Goal: Task Accomplishment & Management: Use online tool/utility

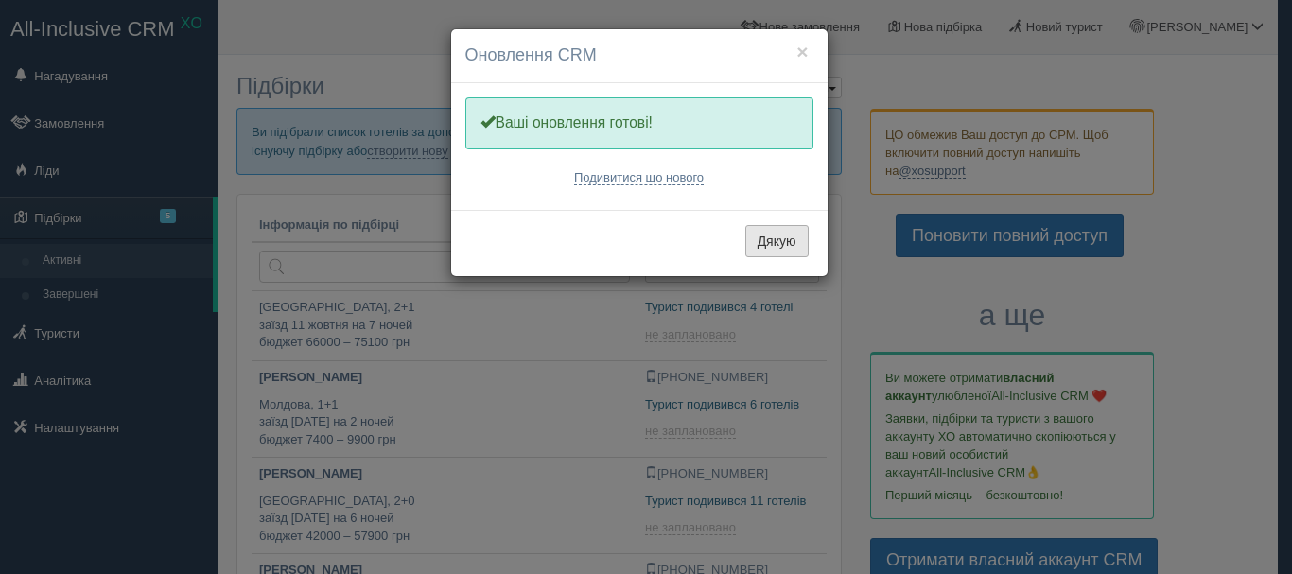
click at [780, 244] on button "Дякую" at bounding box center [776, 241] width 63 height 32
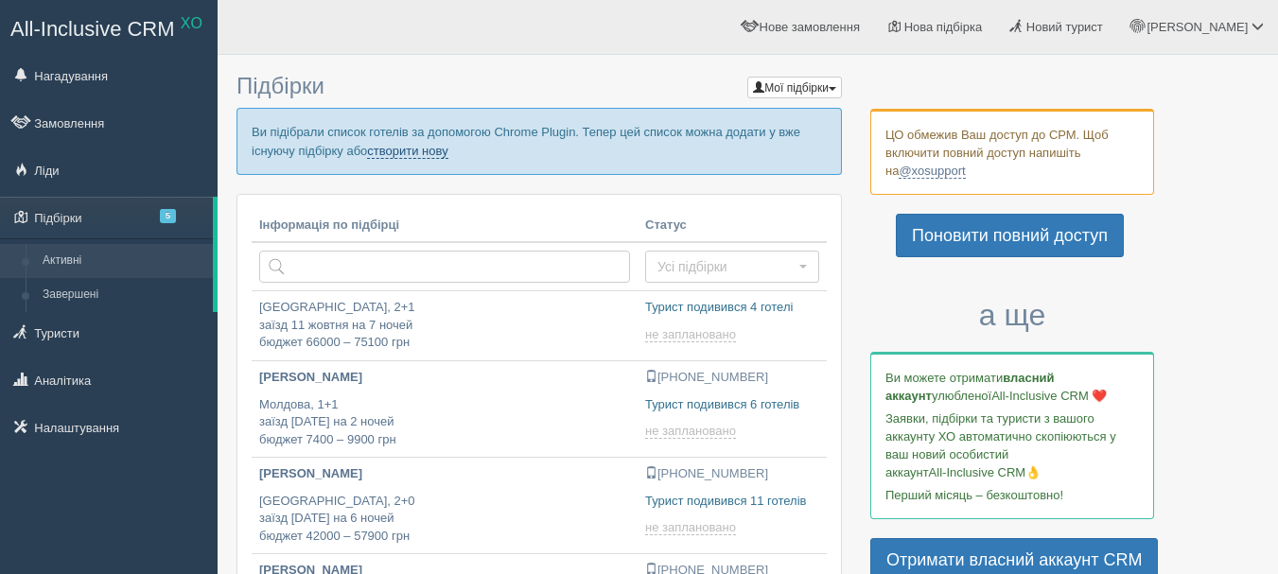
click at [430, 151] on link "створити нову" at bounding box center [407, 151] width 80 height 15
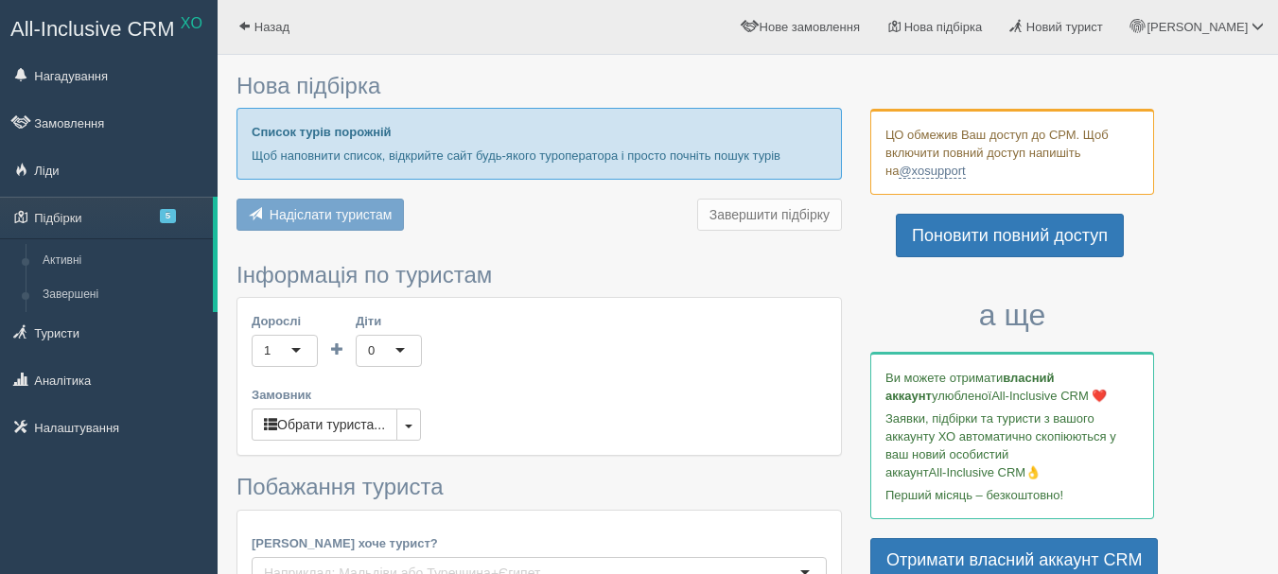
type input "7"
type input "60000"
type input "75300"
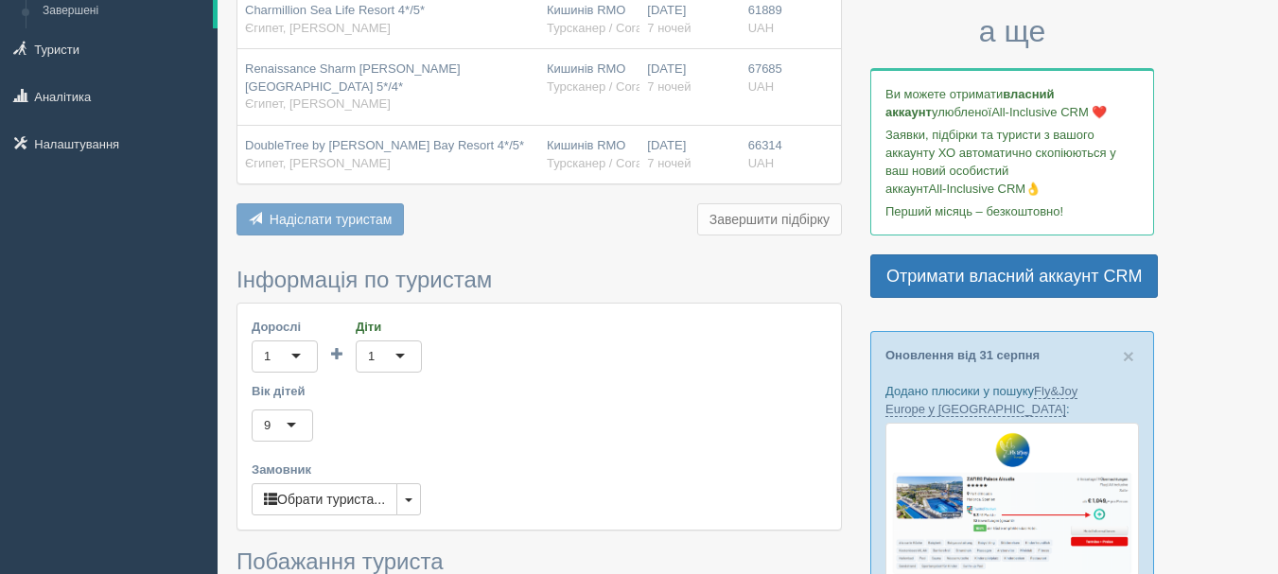
scroll to position [378, 0]
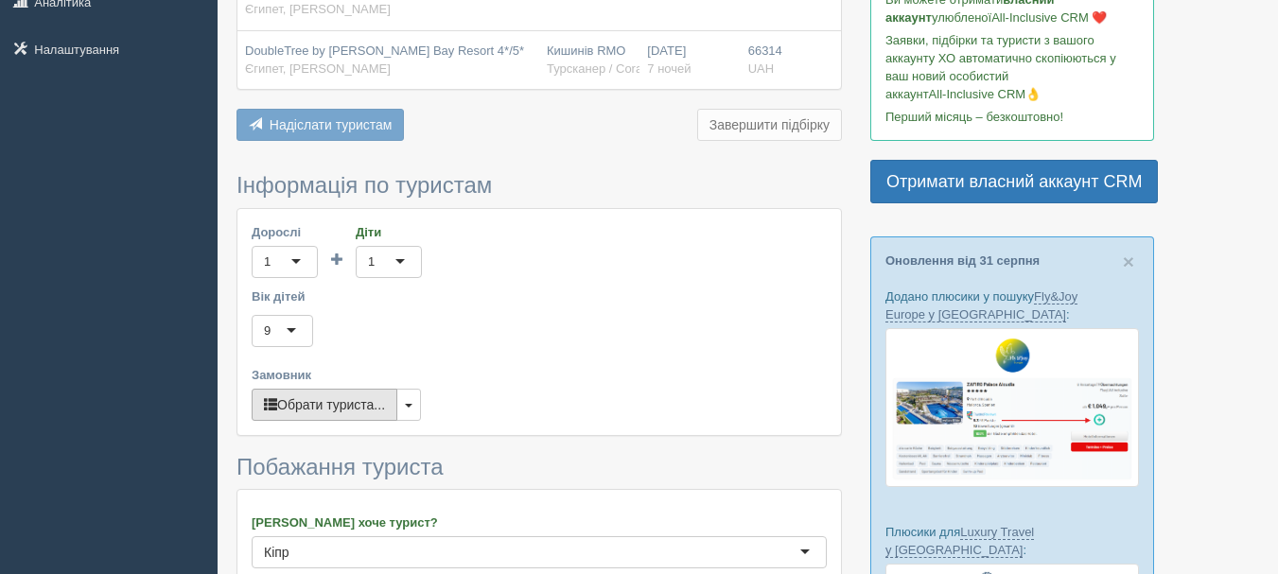
click at [362, 412] on button "Обрати туриста..." at bounding box center [325, 405] width 146 height 32
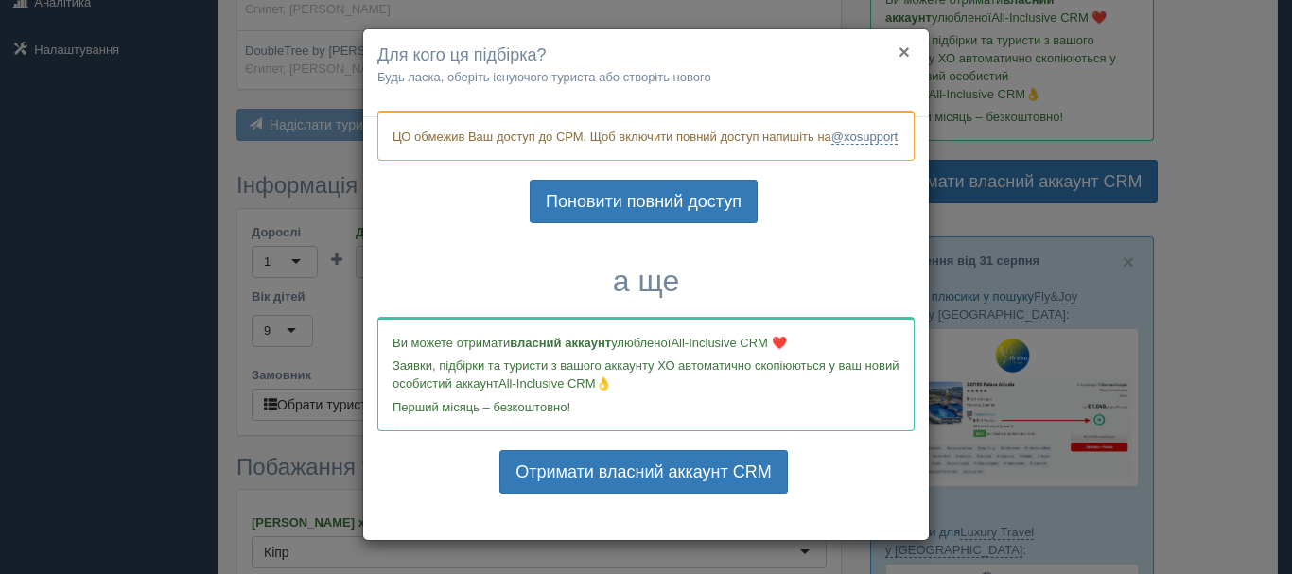
click at [901, 46] on button "×" at bounding box center [904, 52] width 11 height 20
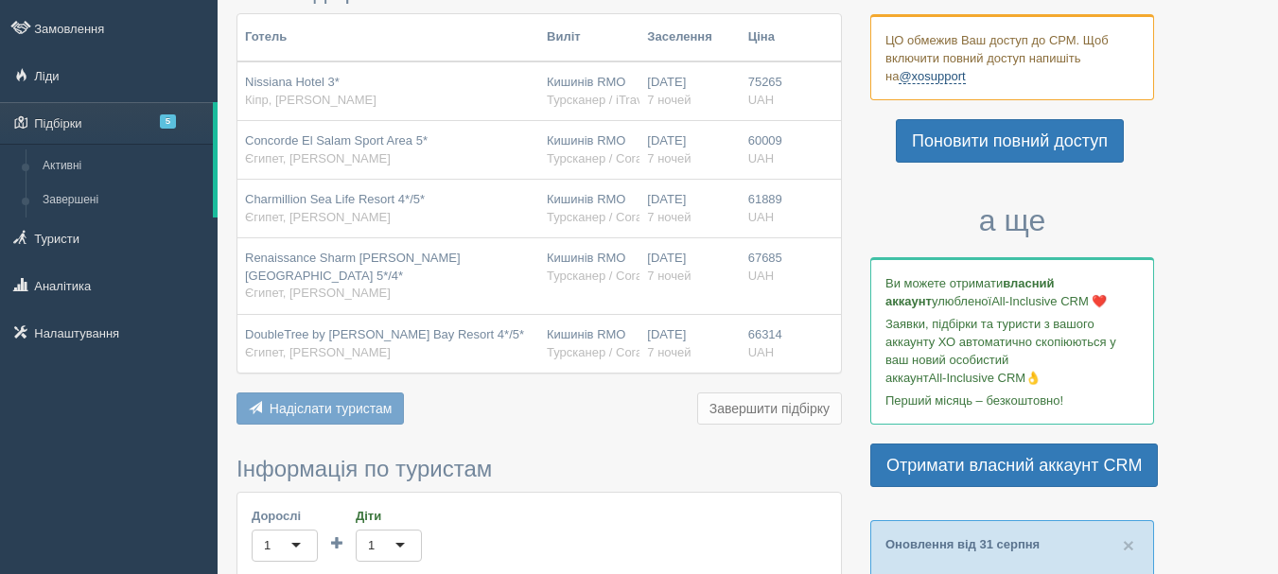
scroll to position [284, 0]
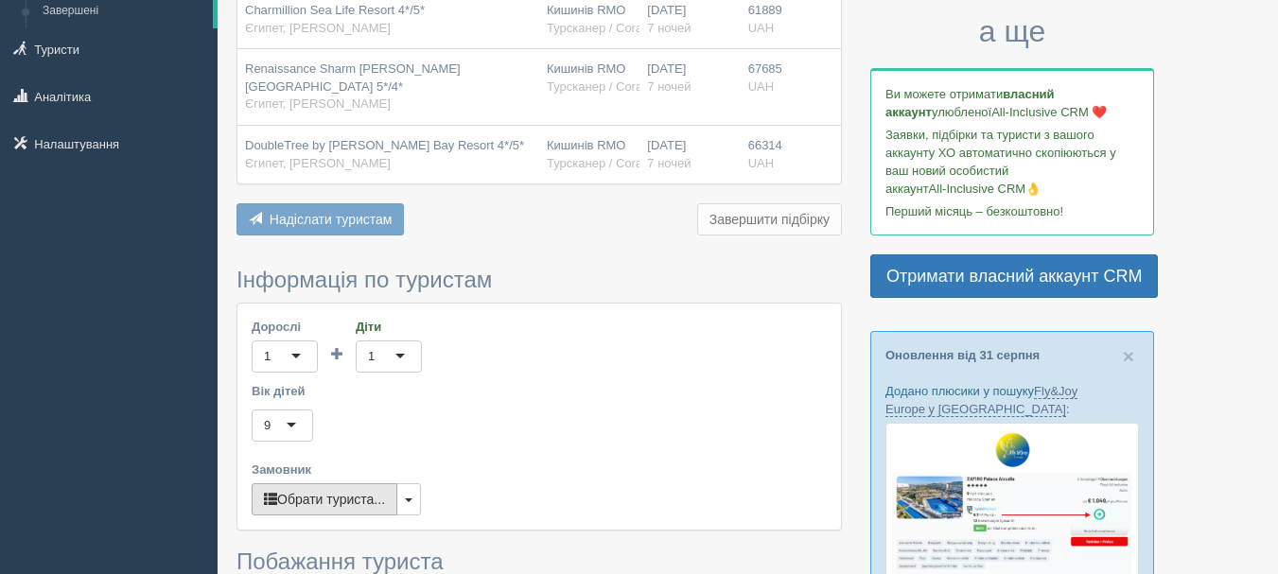
click at [336, 500] on button "Обрати туриста..." at bounding box center [325, 499] width 146 height 32
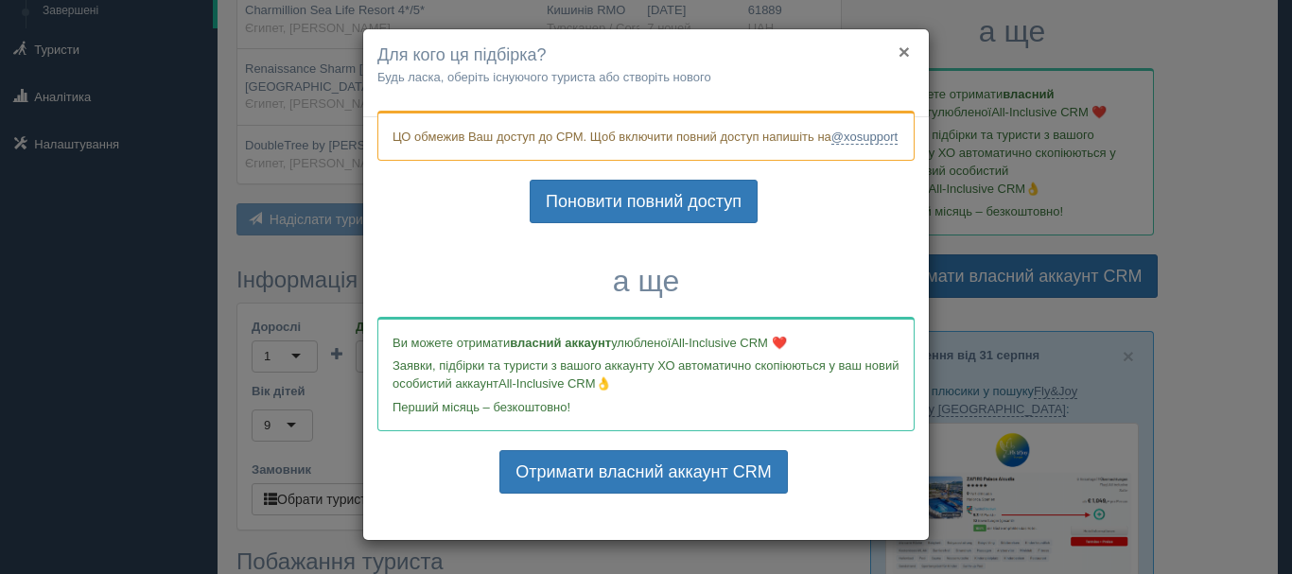
click at [899, 48] on button "×" at bounding box center [904, 52] width 11 height 20
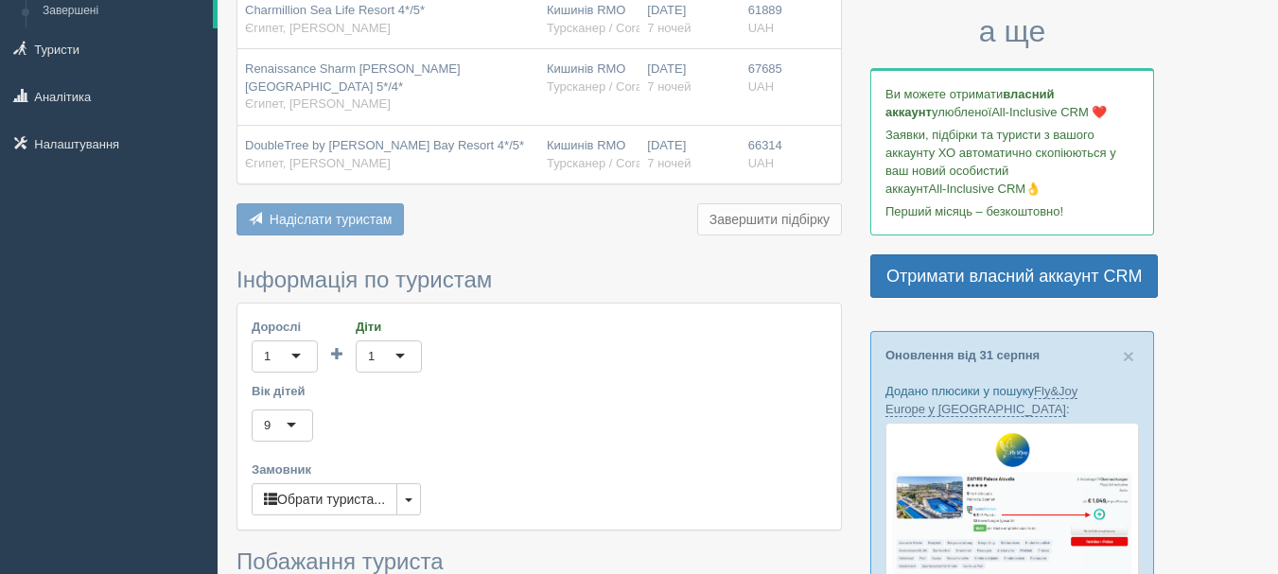
scroll to position [473, 0]
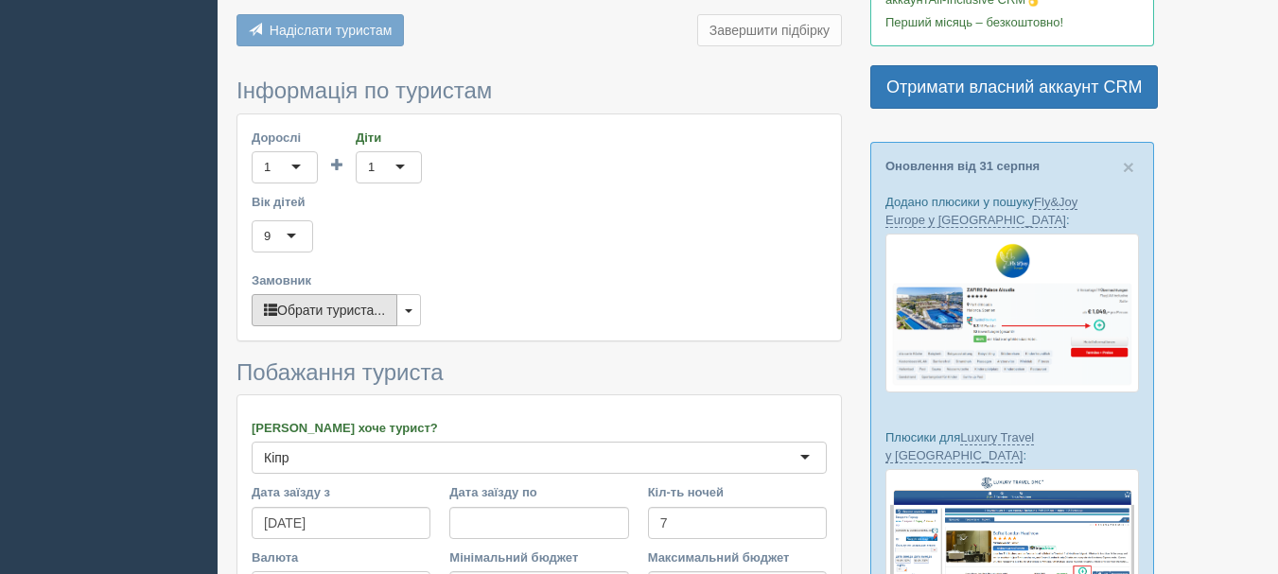
click at [337, 314] on button "Обрати туриста..." at bounding box center [325, 310] width 146 height 32
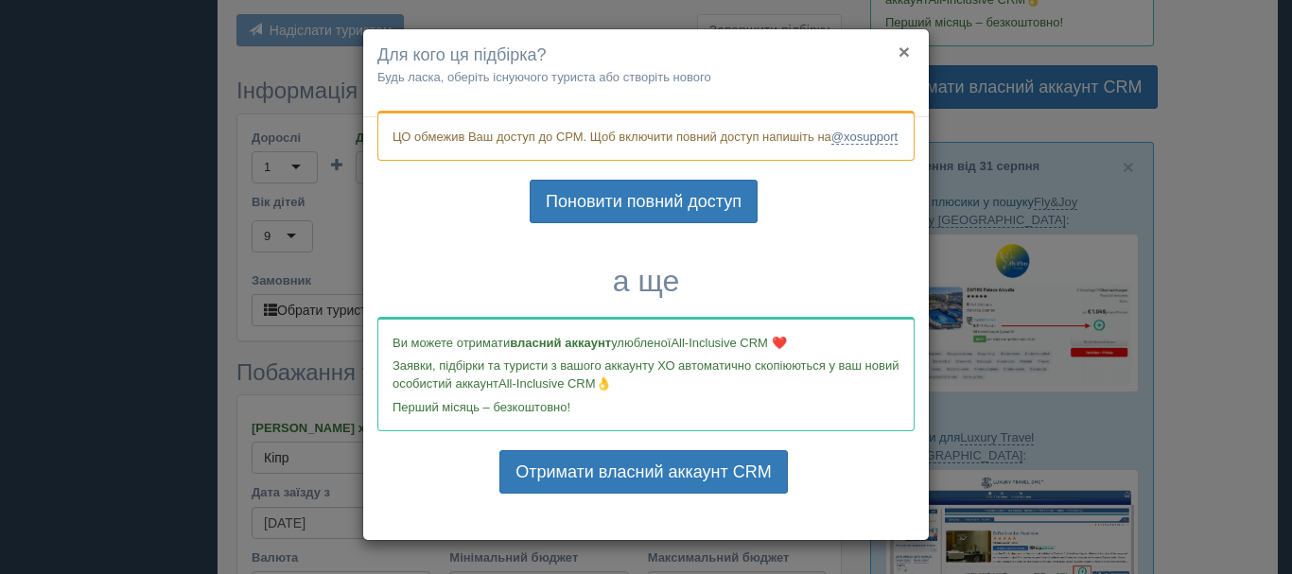
click at [899, 47] on button "×" at bounding box center [904, 52] width 11 height 20
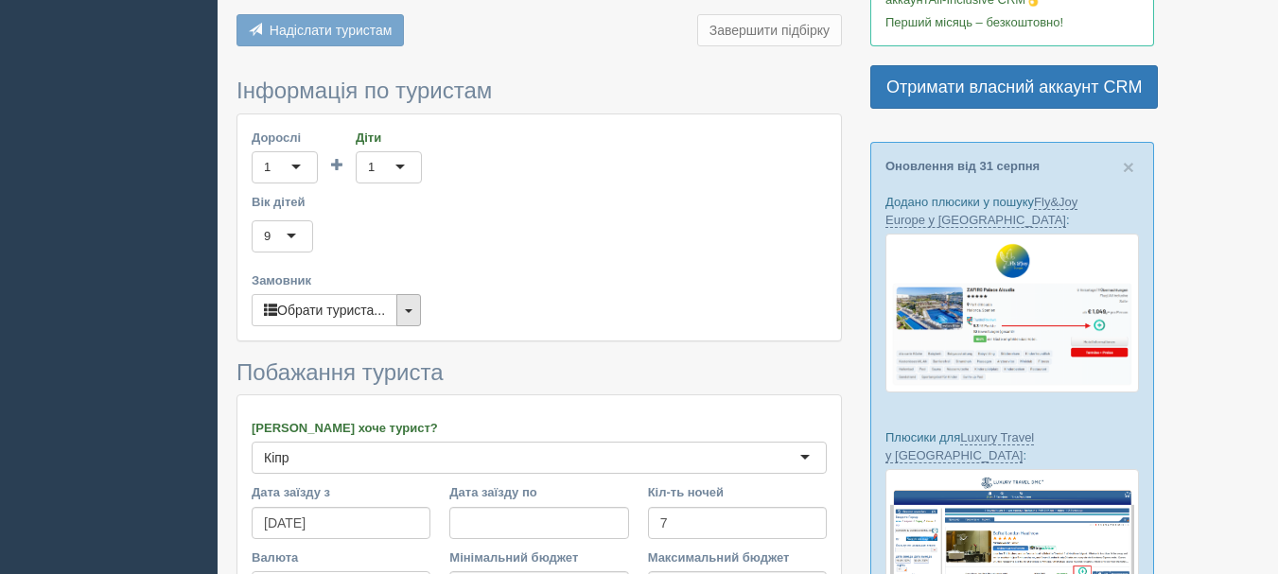
click at [413, 315] on button "button" at bounding box center [408, 310] width 25 height 32
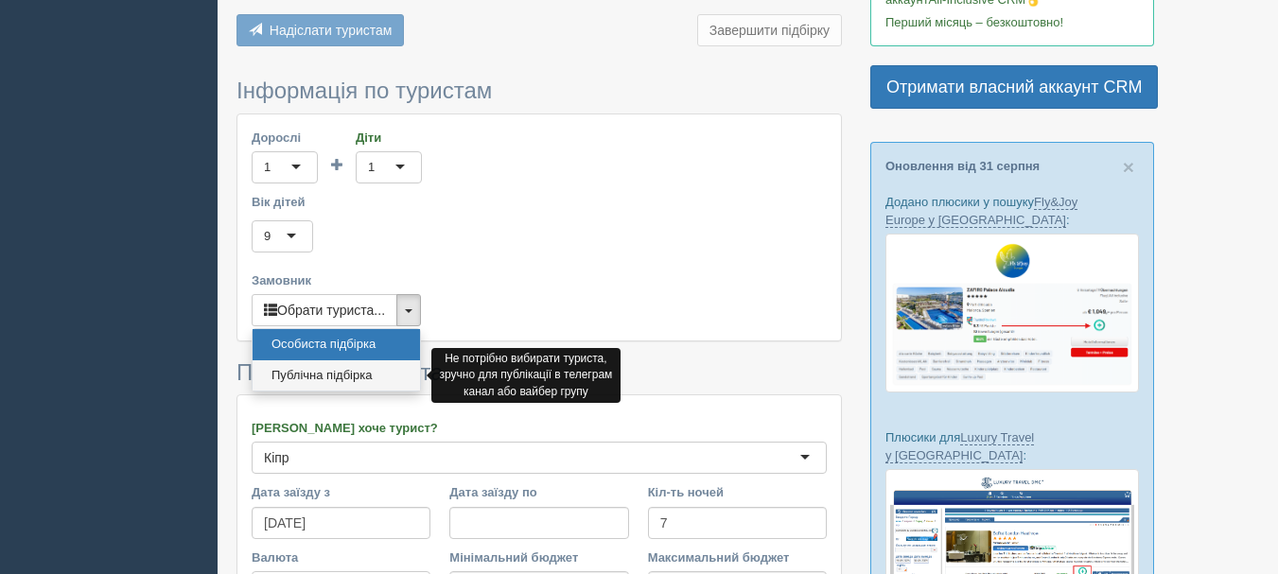
click at [388, 376] on link "Публічна підбірка" at bounding box center [336, 375] width 167 height 31
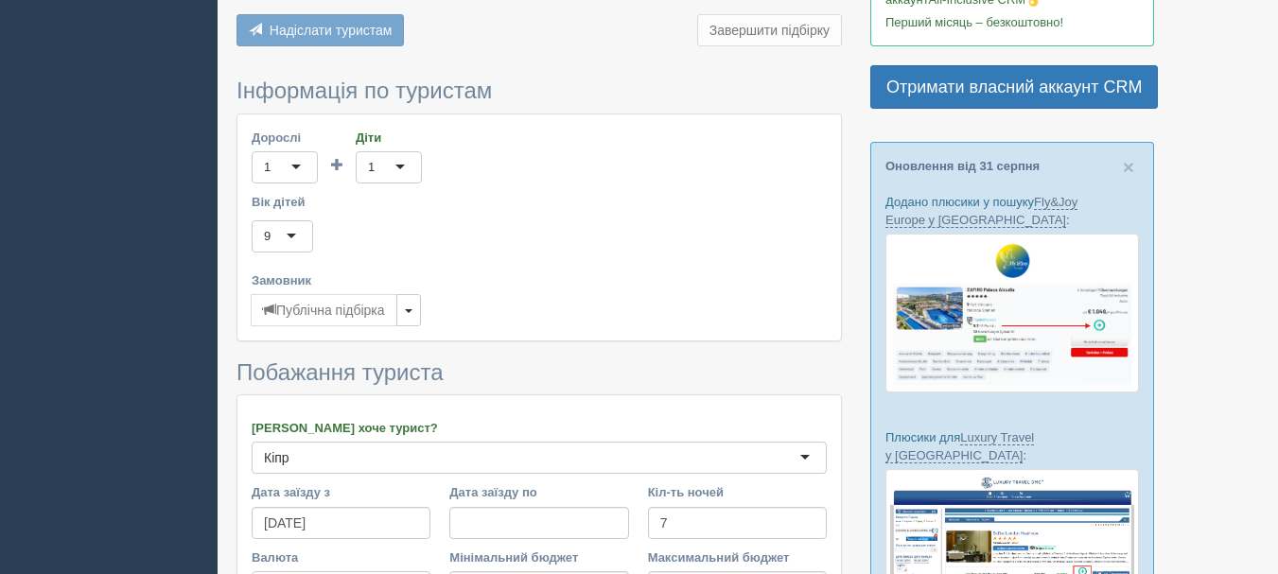
scroll to position [815, 0]
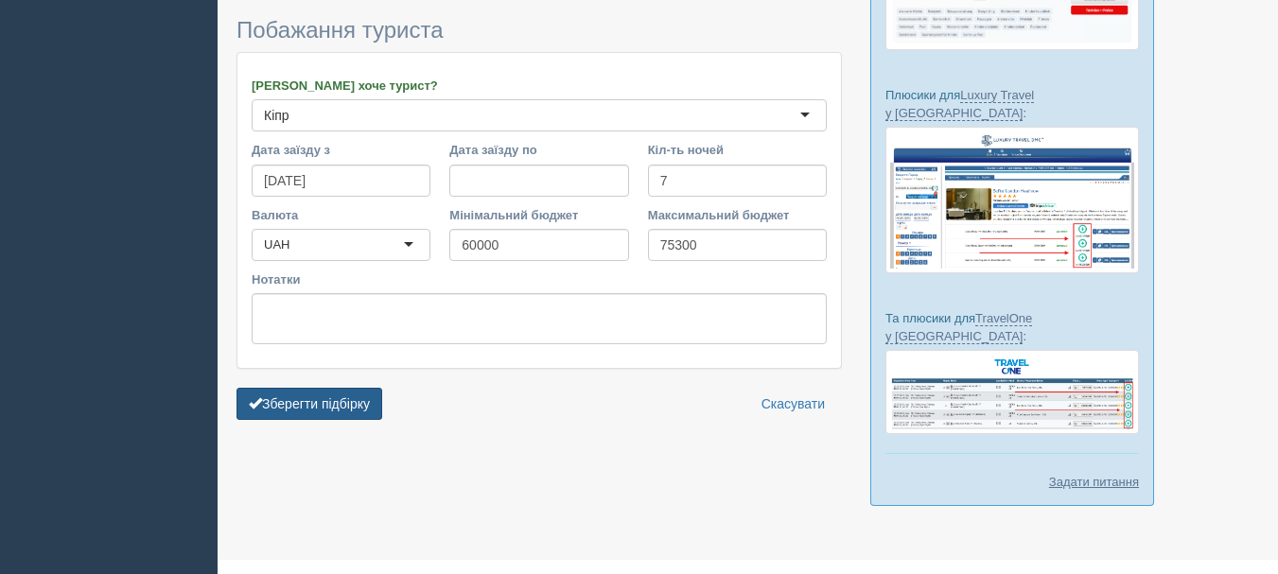
click at [369, 412] on button "Зберегти підбірку" at bounding box center [310, 404] width 146 height 32
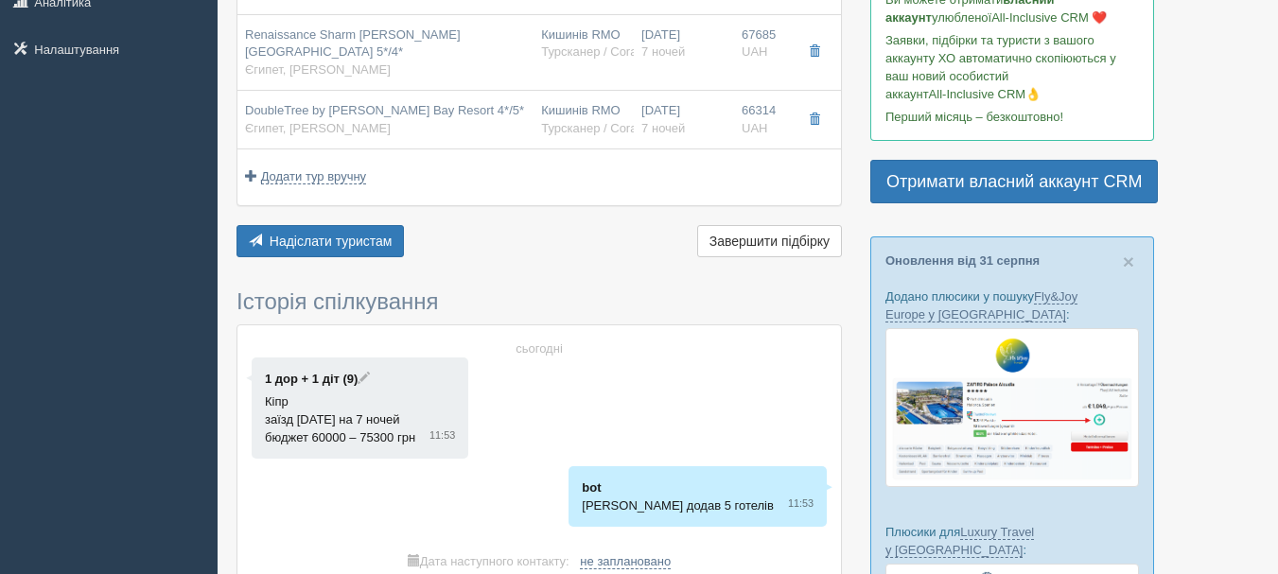
scroll to position [473, 0]
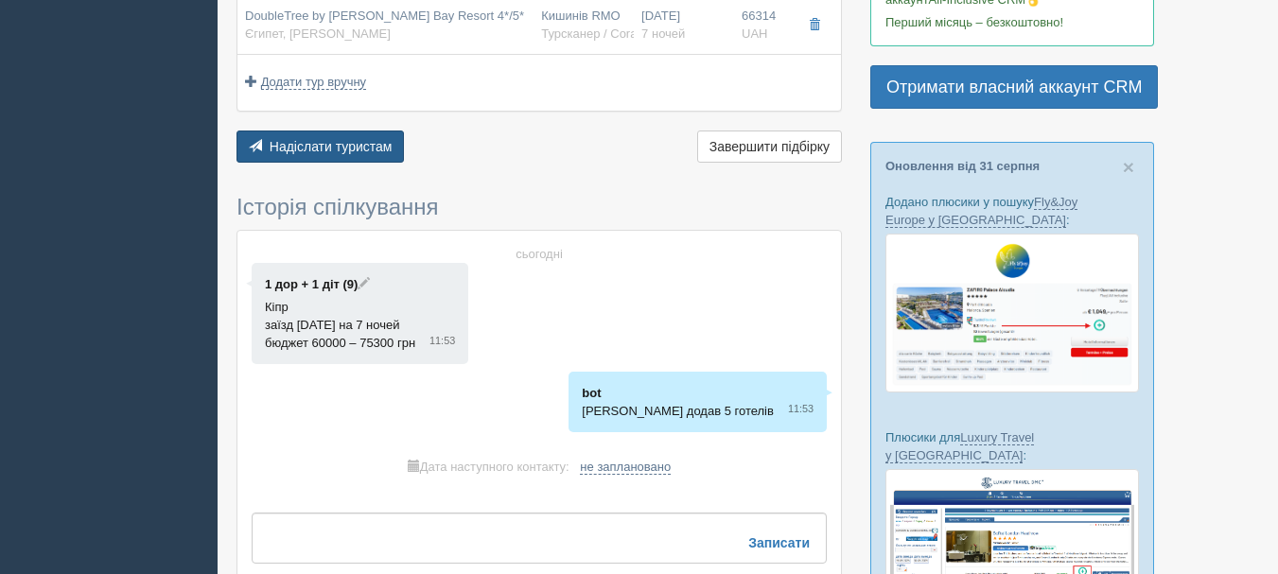
click at [337, 145] on span "Надіслати туристам" at bounding box center [331, 146] width 123 height 15
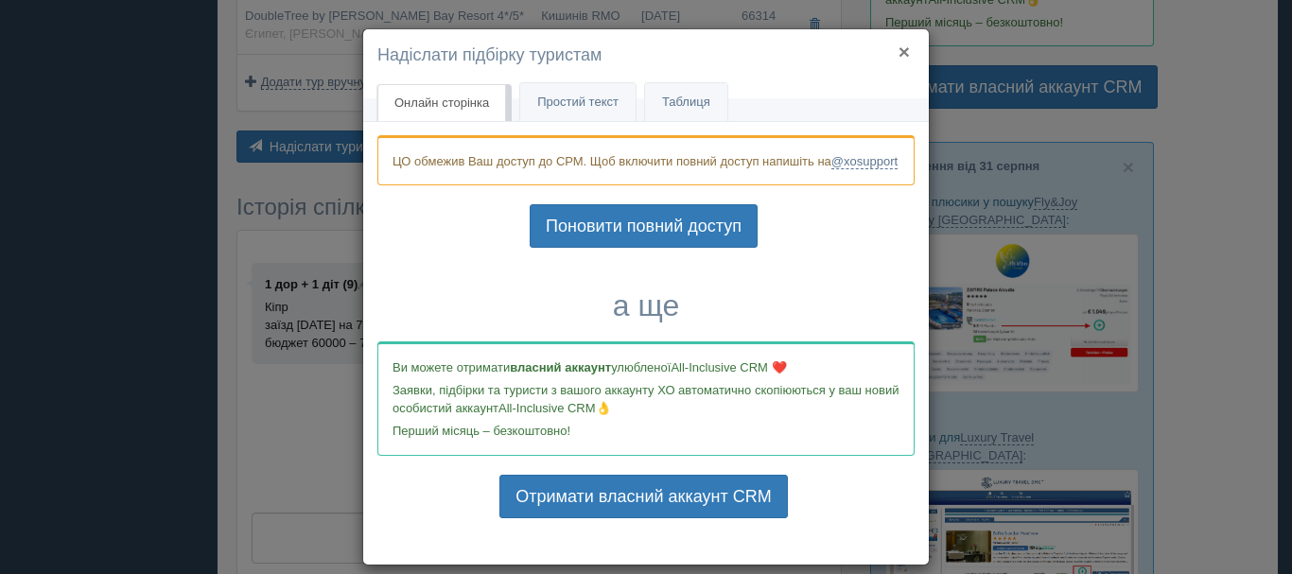
click at [902, 49] on button "×" at bounding box center [904, 52] width 11 height 20
